Goal: Consume media (video, audio): Consume media (video, audio)

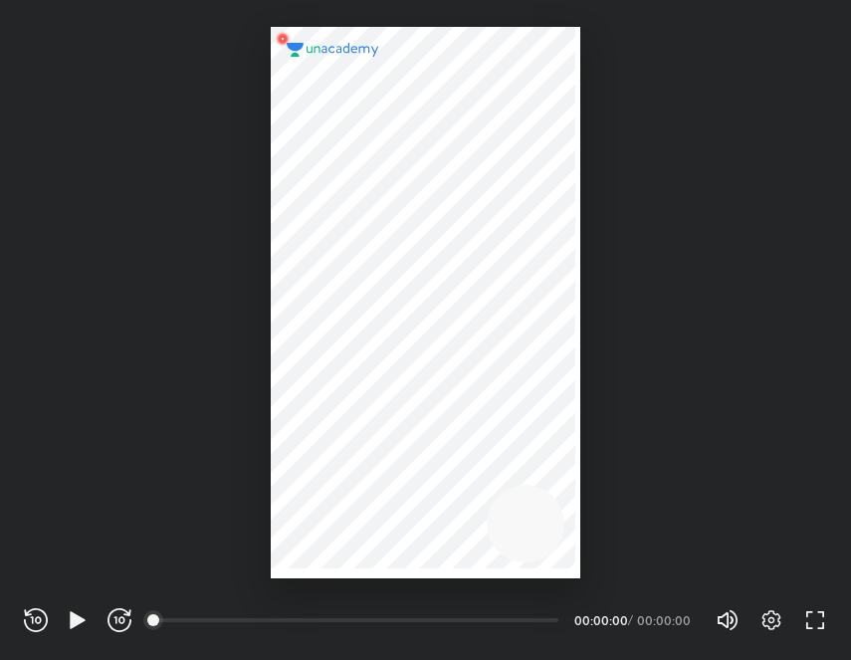
scroll to position [660, 851]
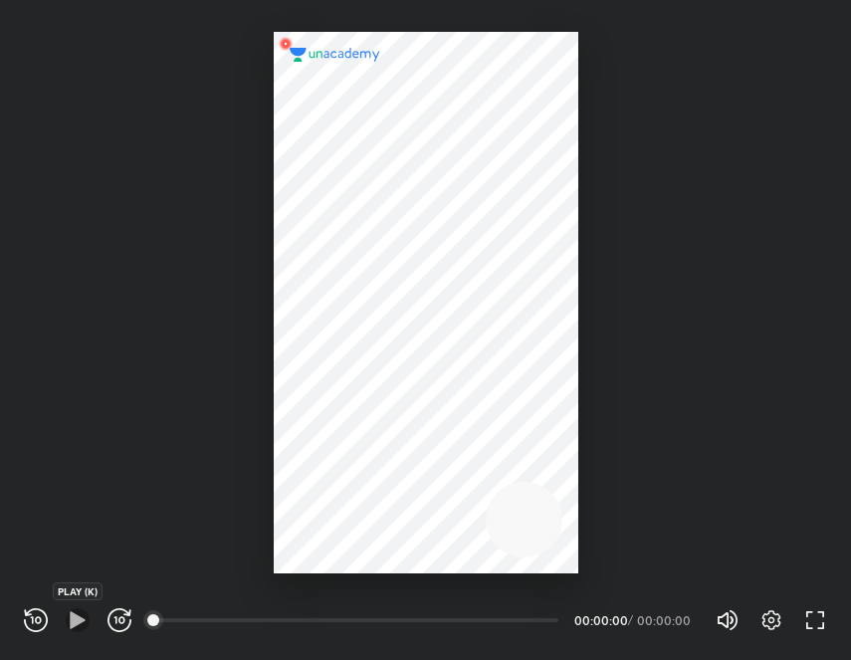
click at [67, 615] on icon "button" at bounding box center [78, 620] width 24 height 24
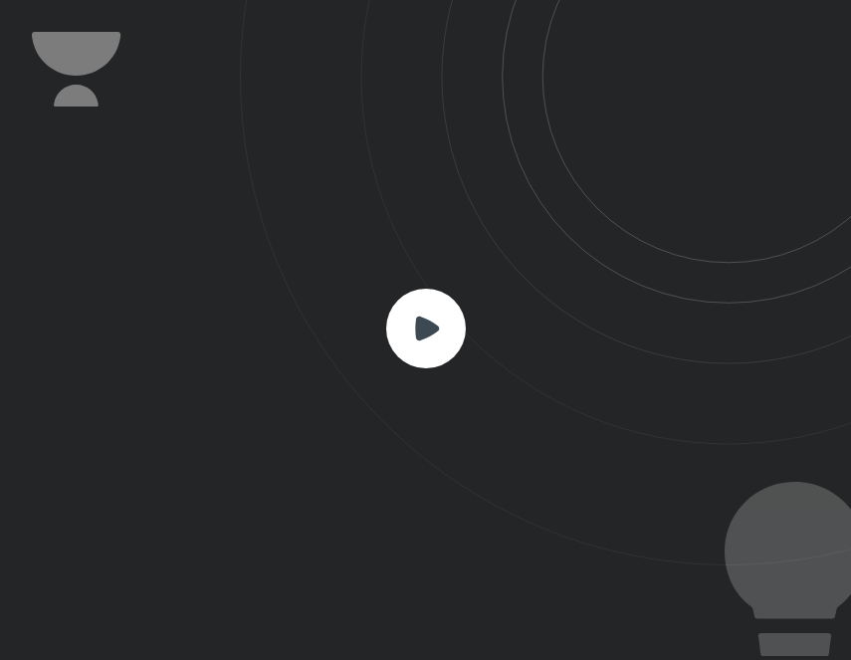
click at [435, 337] on rect at bounding box center [426, 329] width 80 height 80
click at [434, 336] on rect at bounding box center [426, 329] width 80 height 80
click at [422, 320] on icon at bounding box center [427, 328] width 24 height 24
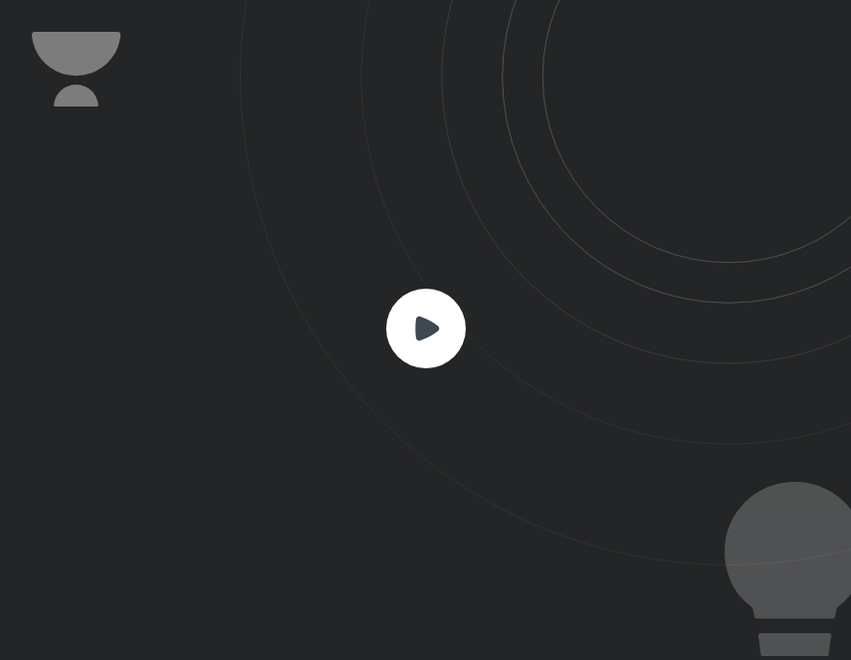
click at [442, 325] on rect at bounding box center [426, 329] width 80 height 80
click at [428, 327] on icon at bounding box center [427, 328] width 24 height 24
click at [431, 332] on icon at bounding box center [427, 328] width 24 height 24
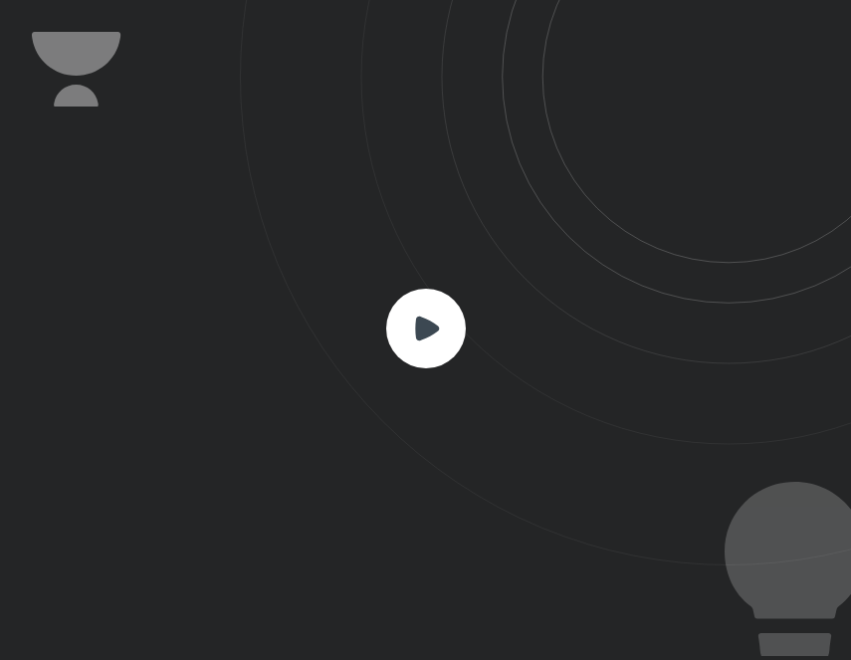
click at [431, 332] on icon at bounding box center [427, 328] width 24 height 24
click at [431, 331] on icon at bounding box center [427, 328] width 24 height 24
